Goal: Information Seeking & Learning: Check status

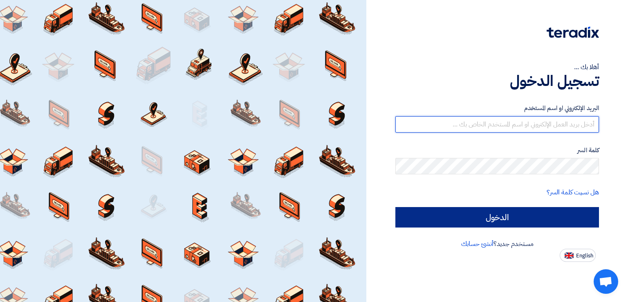
type input "[EMAIL_ADDRESS][DOMAIN_NAME]"
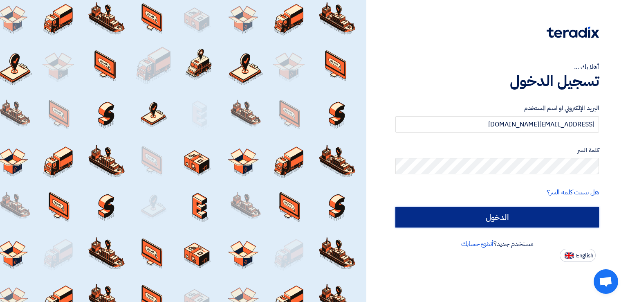
click at [447, 213] on input "الدخول" at bounding box center [497, 217] width 204 height 20
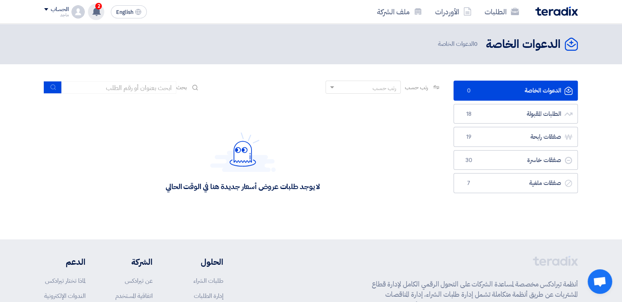
click at [98, 14] on use at bounding box center [96, 11] width 8 height 9
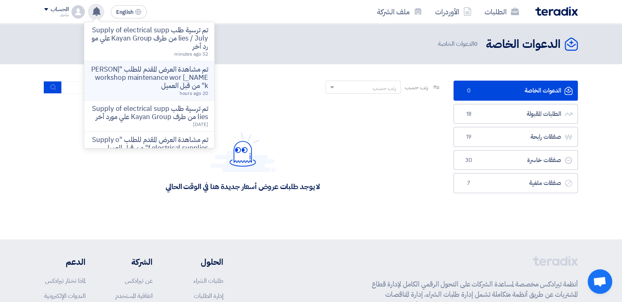
click at [167, 87] on p "تم مشاهدة العرض المقدم للطلب "[PERSON_NAME] workshop maintenance work" من قبل ا…" at bounding box center [149, 77] width 117 height 25
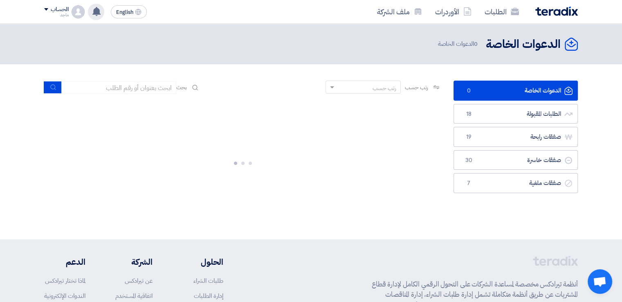
click at [89, 12] on div "تم ترسية طلب Supply of electrical supplies / July من طرف Kayan Group علي مورد أ…" at bounding box center [96, 12] width 16 height 16
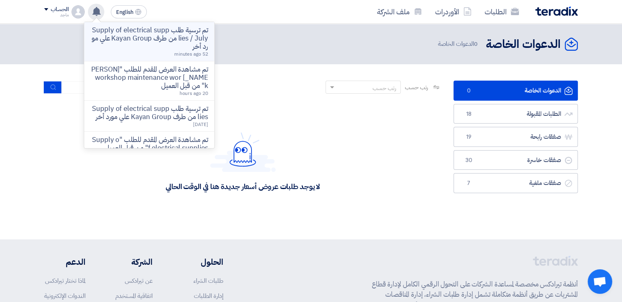
click at [129, 33] on p "تم ترسية طلب Supply of electrical supplies / July من طرف Kayan Group علي مورد أ…" at bounding box center [149, 38] width 117 height 25
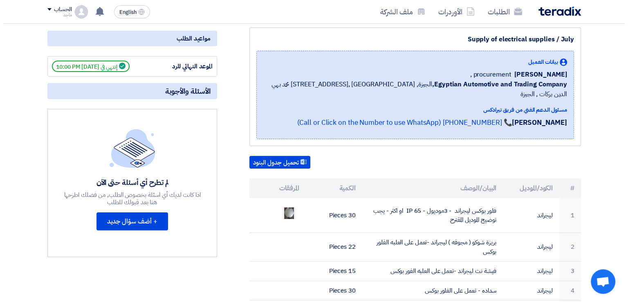
scroll to position [108, 0]
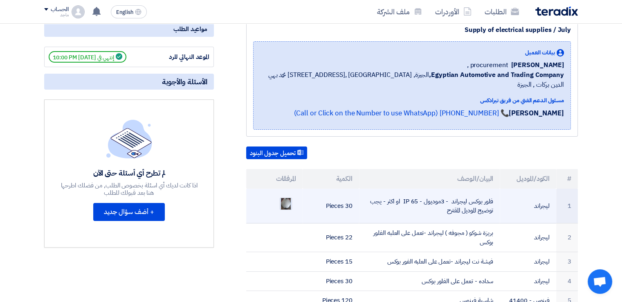
click at [289, 194] on img at bounding box center [285, 203] width 11 height 19
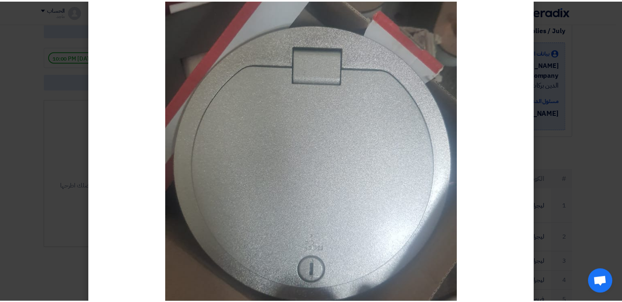
scroll to position [109, 0]
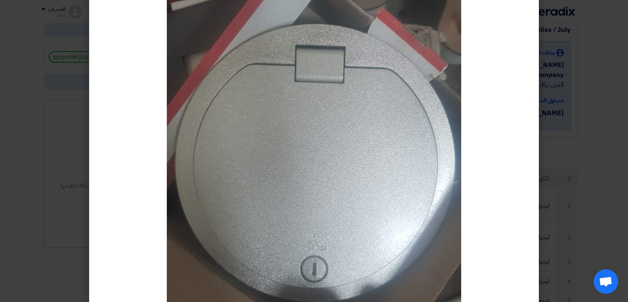
click at [611, 161] on modal-container at bounding box center [314, 151] width 628 height 302
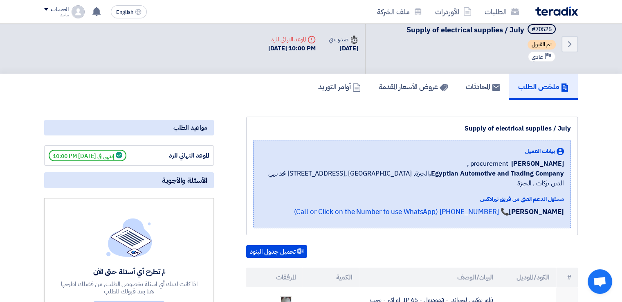
scroll to position [0, 0]
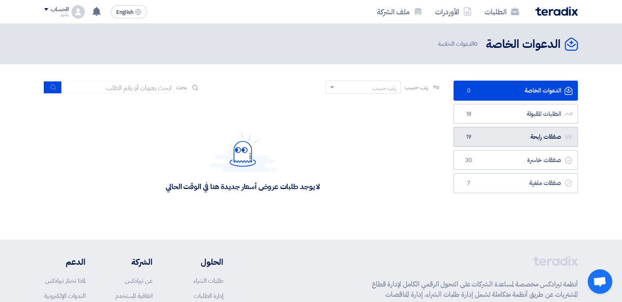
click at [515, 145] on link "صفقات رابحة صفقات رابحة 19" at bounding box center [515, 137] width 124 height 20
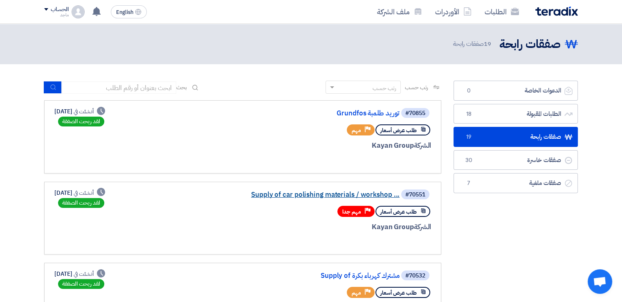
click at [309, 191] on link "Supply of car polishing materials / workshop ..." at bounding box center [317, 194] width 163 height 7
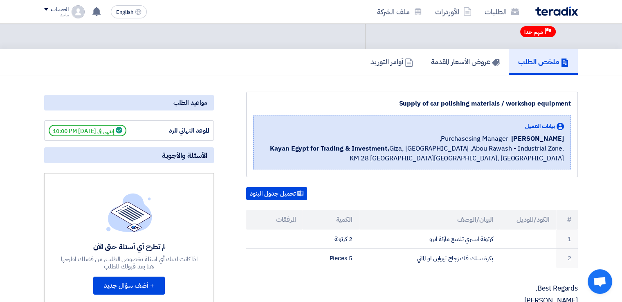
scroll to position [22, 0]
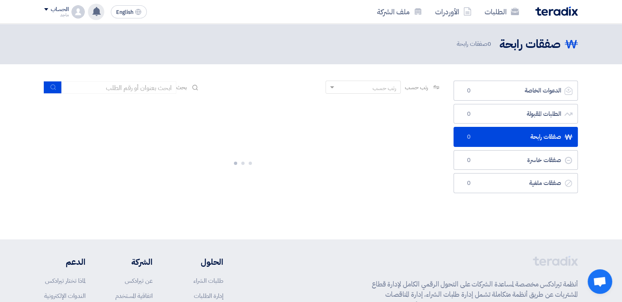
click at [91, 15] on div "تم ترسية طلب Supply of electrical supplies / July من طرف Kayan Group علي مورد أ…" at bounding box center [96, 12] width 16 height 16
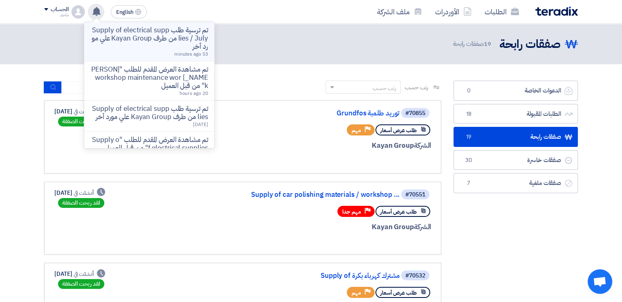
drag, startPoint x: 157, startPoint y: 46, endPoint x: 121, endPoint y: 49, distance: 36.1
click at [121, 49] on p "تم ترسية طلب Supply of electrical supplies / July من طرف Kayan Group علي مورد أ…" at bounding box center [149, 38] width 117 height 25
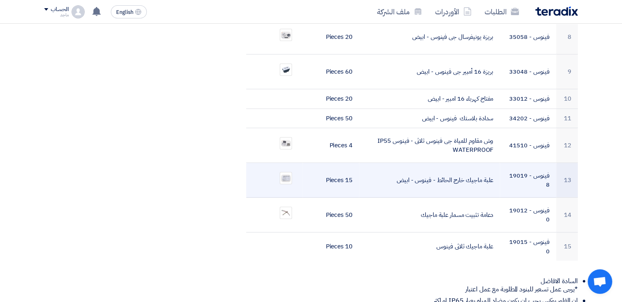
scroll to position [466, 0]
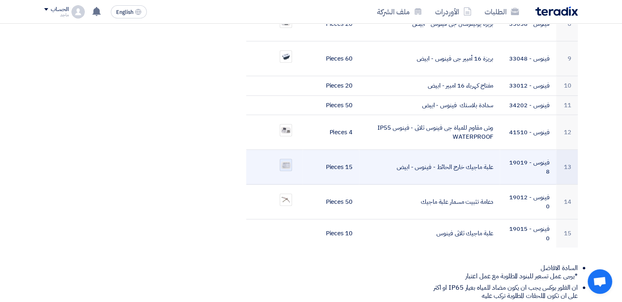
click at [284, 160] on img at bounding box center [285, 164] width 11 height 9
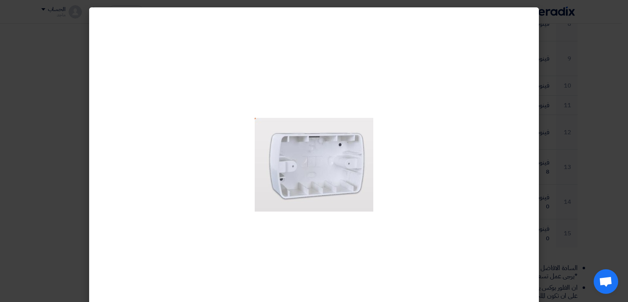
click at [602, 110] on modal-container at bounding box center [314, 151] width 628 height 302
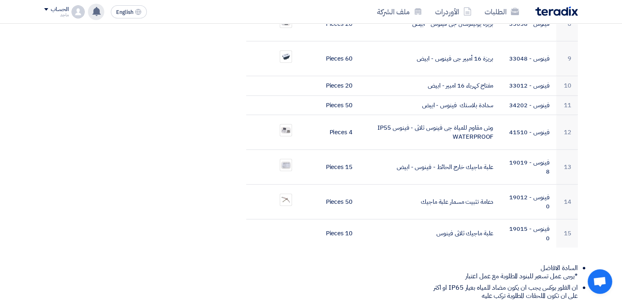
click at [98, 11] on use at bounding box center [96, 11] width 8 height 9
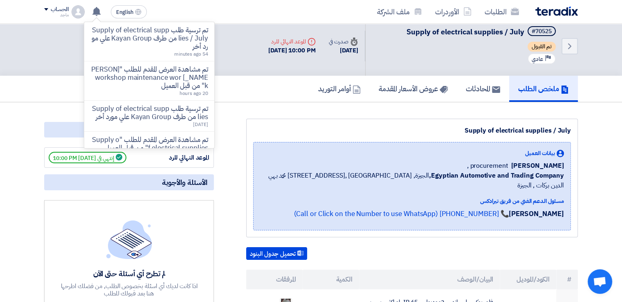
scroll to position [0, 0]
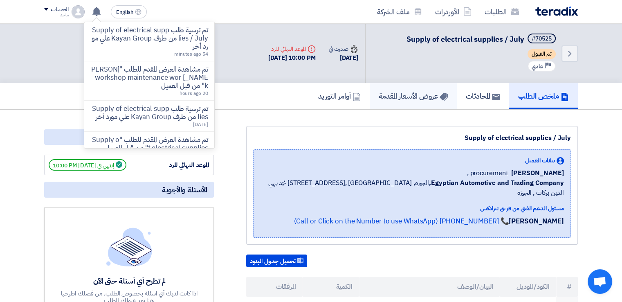
click at [416, 100] on h5 "عروض الأسعار المقدمة" at bounding box center [412, 95] width 69 height 9
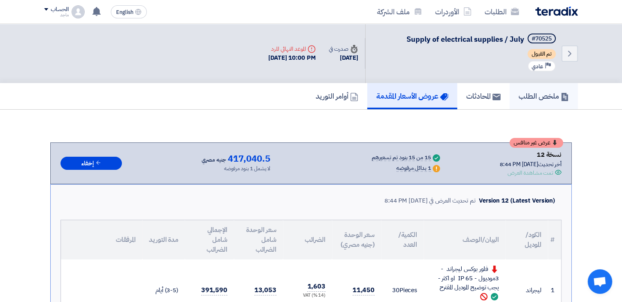
click at [535, 98] on h5 "ملخص الطلب" at bounding box center [543, 95] width 50 height 9
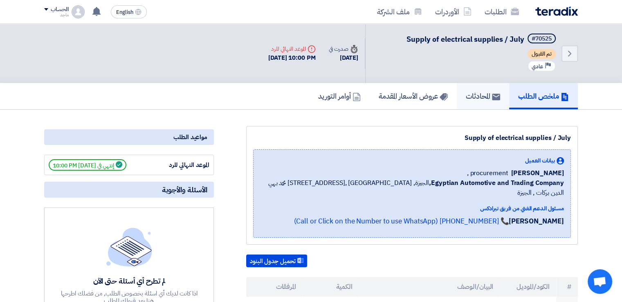
click at [468, 91] on h5 "المحادثات" at bounding box center [483, 95] width 34 height 9
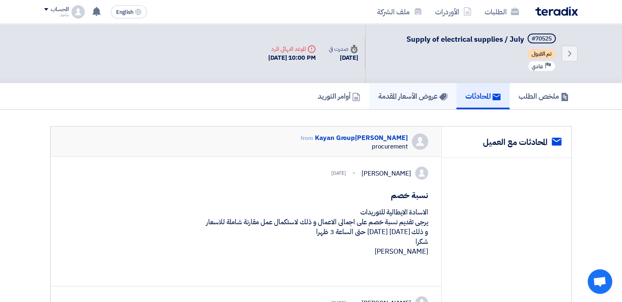
click at [430, 97] on h5 "عروض الأسعار المقدمة" at bounding box center [412, 95] width 69 height 9
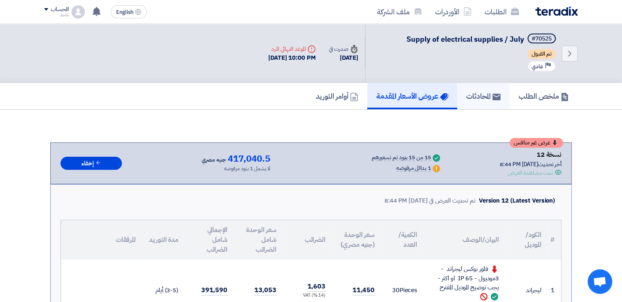
click at [474, 103] on link "المحادثات" at bounding box center [483, 96] width 52 height 26
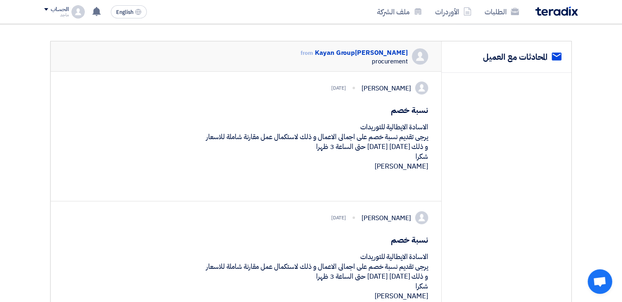
scroll to position [93, 0]
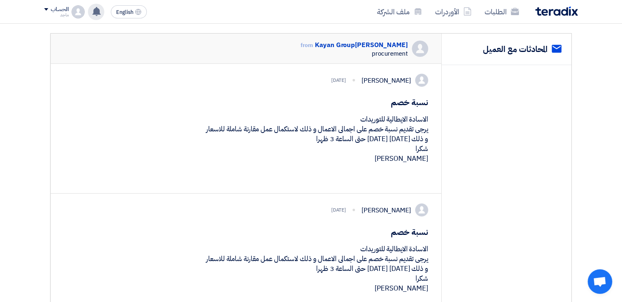
click at [90, 16] on div "تم ترسية طلب Supply of electrical supplies / July من طرف Kayan Group علي مورد أ…" at bounding box center [96, 12] width 16 height 16
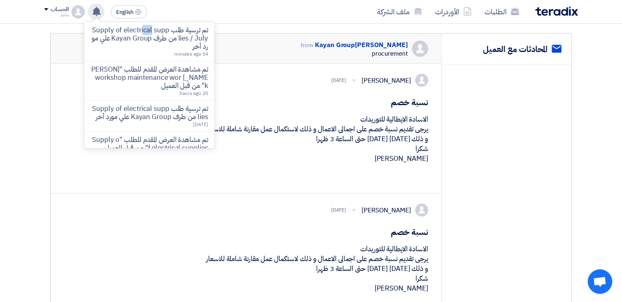
click at [90, 16] on div "تم ترسية طلب Supply of electrical supplies / July من طرف Kayan Group علي مورد أ…" at bounding box center [96, 12] width 16 height 16
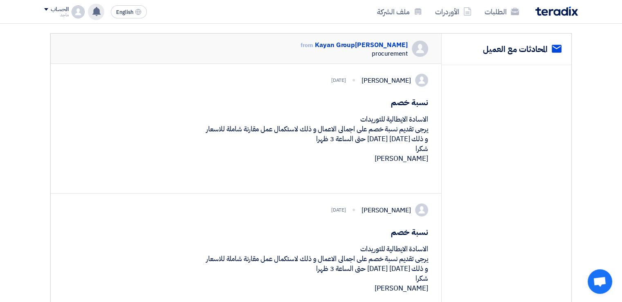
click at [90, 16] on div "تم ترسية طلب Supply of electrical supplies / July من طرف Kayan Group علي مورد أ…" at bounding box center [96, 12] width 16 height 16
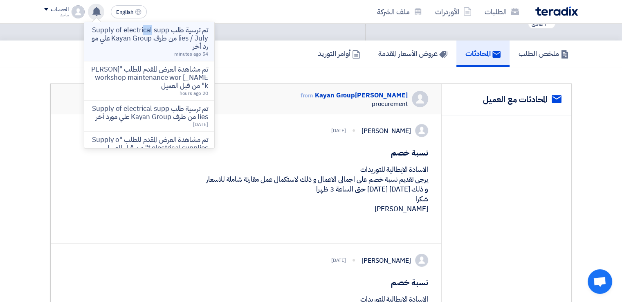
scroll to position [42, 0]
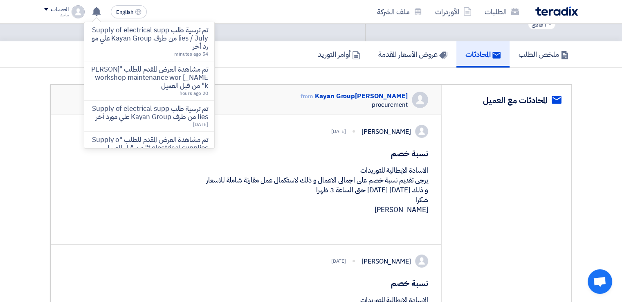
click at [261, 92] on div "[PERSON_NAME] from Kayan Group procurement" at bounding box center [246, 100] width 390 height 30
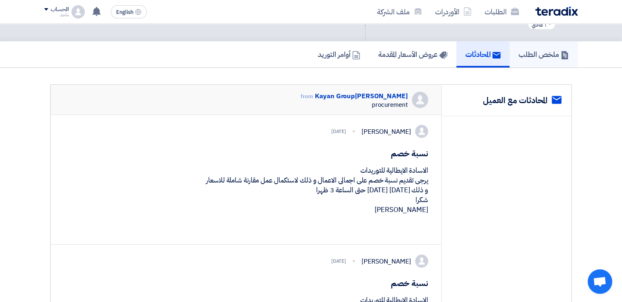
click at [523, 49] on h5 "ملخص الطلب" at bounding box center [543, 53] width 50 height 9
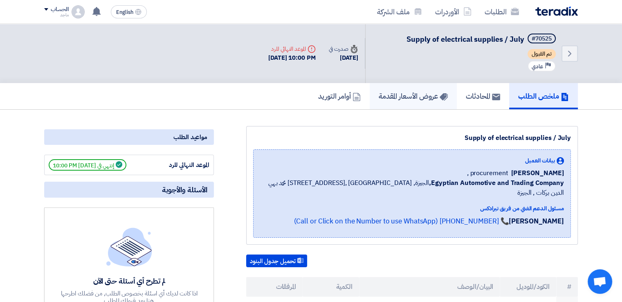
click at [434, 87] on link "عروض الأسعار المقدمة" at bounding box center [412, 96] width 87 height 26
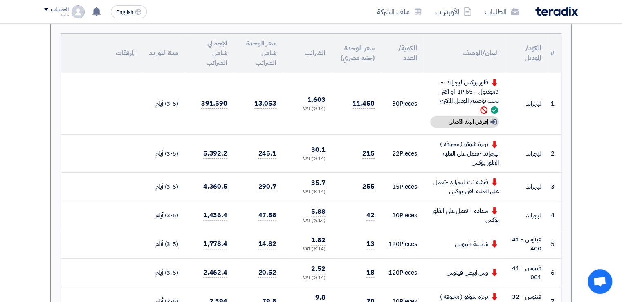
scroll to position [186, 0]
click at [400, 208] on td "30 Pieces" at bounding box center [402, 215] width 43 height 29
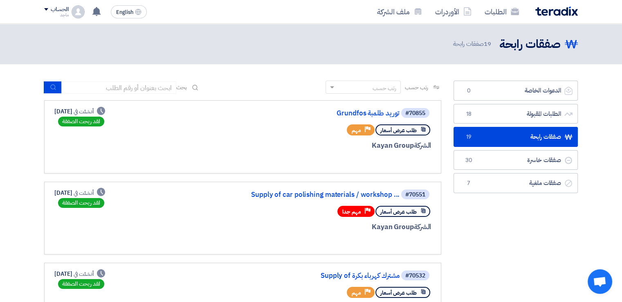
click at [83, 40] on div "صفقات رابحة صفقات رابحة 19 صفقات رابحة" at bounding box center [310, 44] width 533 height 16
drag, startPoint x: 378, startPoint y: 129, endPoint x: 404, endPoint y: 119, distance: 27.3
click at [404, 119] on div "#70855 Grundfos توريد طلمبة طلب عرض أسعار Priority مهم الشركة Kayan Group" at bounding box center [332, 136] width 197 height 59
click at [349, 89] on div "رتب حسب" at bounding box center [368, 87] width 64 height 10
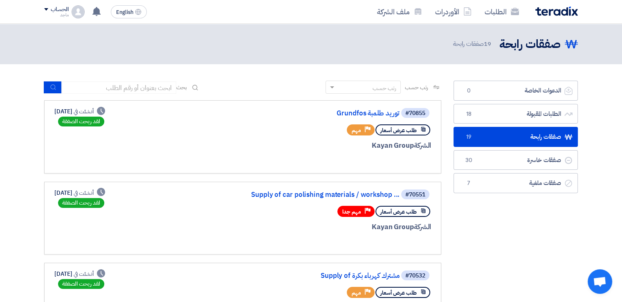
click at [315, 145] on div "الشركة Kayan Group" at bounding box center [332, 145] width 197 height 11
